Goal: Information Seeking & Learning: Learn about a topic

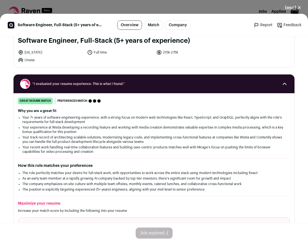
scroll to position [42, 0]
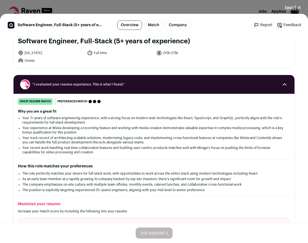
click at [290, 6] on button "(esc) ✕" at bounding box center [293, 8] width 30 height 12
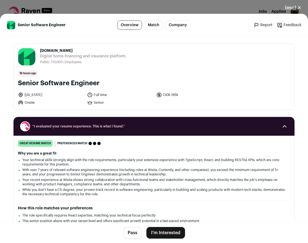
click at [72, 52] on span "[DOMAIN_NAME]" at bounding box center [83, 51] width 86 height 6
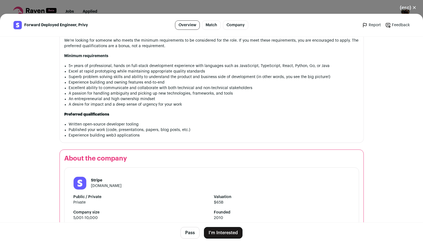
scroll to position [557, 0]
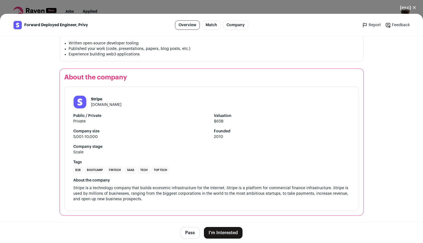
click at [98, 104] on link "stripe.com" at bounding box center [106, 105] width 31 height 4
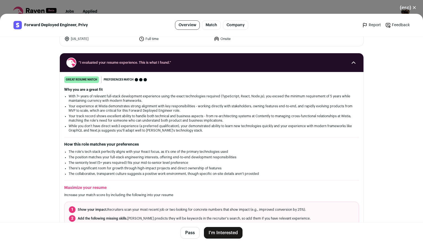
scroll to position [0, 0]
